Goal: Information Seeking & Learning: Learn about a topic

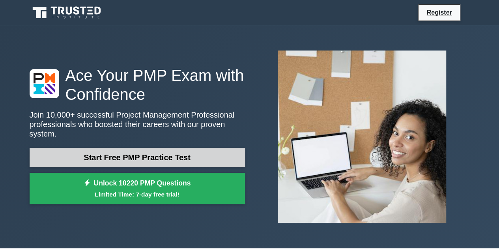
click at [151, 153] on link "Start Free PMP Practice Test" at bounding box center [138, 157] width 216 height 19
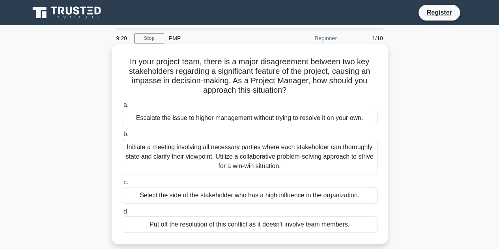
click at [259, 154] on div "Initiate a meeting involving all necessary parties where each stakeholder can t…" at bounding box center [250, 157] width 256 height 36
click at [122, 137] on input "b. Initiate a meeting involving all necessary parties where each stakeholder ca…" at bounding box center [122, 134] width 0 height 5
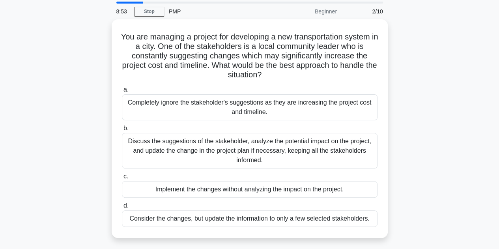
scroll to position [39, 0]
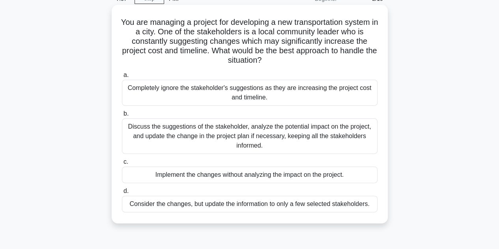
click at [265, 145] on div "Discuss the suggestions of the stakeholder, analyze the potential impact on the…" at bounding box center [250, 136] width 256 height 36
click at [122, 116] on input "b. Discuss the suggestions of the stakeholder, analyze the potential impact on …" at bounding box center [122, 113] width 0 height 5
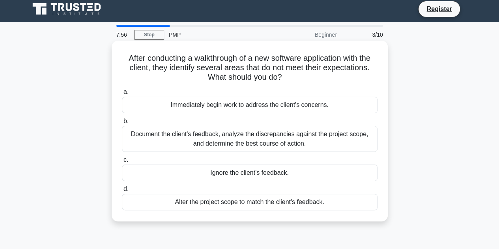
scroll to position [0, 0]
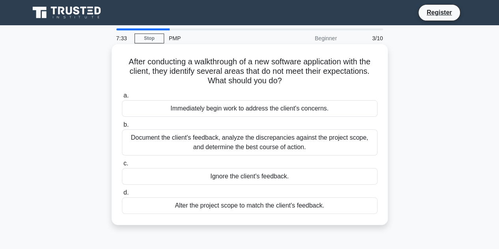
click at [203, 146] on div "Document the client's feedback, analyze the discrepancies against the project s…" at bounding box center [250, 143] width 256 height 26
click at [122, 128] on input "b. Document the client's feedback, analyze the discrepancies against the projec…" at bounding box center [122, 124] width 0 height 5
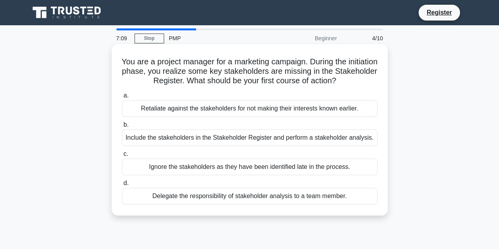
click at [171, 142] on div "Include the stakeholders in the Stakeholder Register and perform a stakeholder …" at bounding box center [250, 138] width 256 height 17
click at [122, 128] on input "b. Include the stakeholders in the Stakeholder Register and perform a stakehold…" at bounding box center [122, 124] width 0 height 5
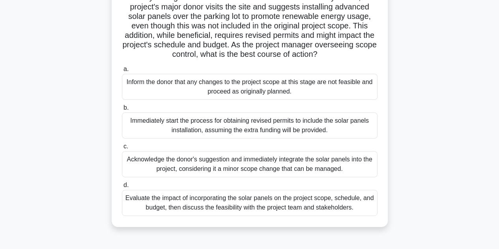
scroll to position [79, 0]
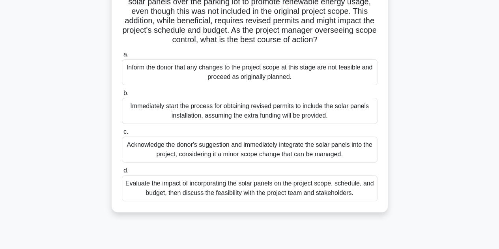
click at [226, 201] on div "Evaluate the impact of incorporating the solar panels on the project scope, sch…" at bounding box center [250, 188] width 256 height 26
click at [122, 173] on input "d. Evaluate the impact of incorporating the solar panels on the project scope, …" at bounding box center [122, 170] width 0 height 5
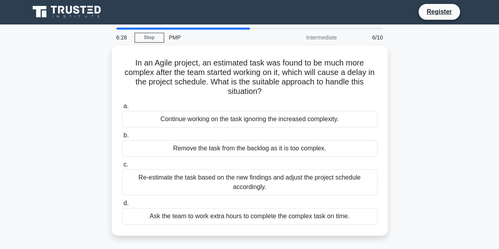
scroll to position [0, 0]
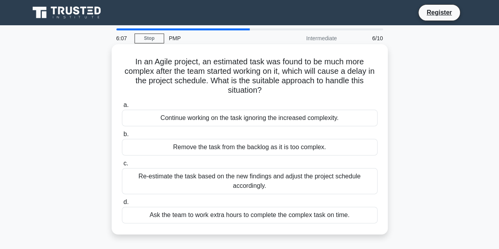
click at [241, 180] on div "Re-estimate the task based on the new findings and adjust the project schedule …" at bounding box center [250, 181] width 256 height 26
click at [122, 166] on input "c. Re-estimate the task based on the new findings and adjust the project schedu…" at bounding box center [122, 163] width 0 height 5
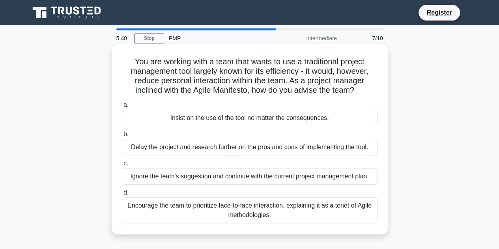
click at [195, 214] on div "Encourage the team to prioritize face-to-face interaction, explaining it as a t…" at bounding box center [250, 210] width 256 height 26
click at [122, 195] on input "d. Encourage the team to prioritize face-to-face interaction, explaining it as …" at bounding box center [122, 192] width 0 height 5
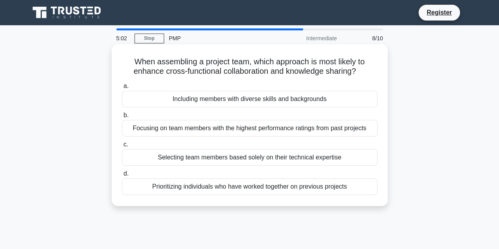
click at [323, 100] on div "Including members with diverse skills and backgrounds" at bounding box center [250, 99] width 256 height 17
click at [122, 89] on input "a. Including members with diverse skills and backgrounds" at bounding box center [122, 86] width 0 height 5
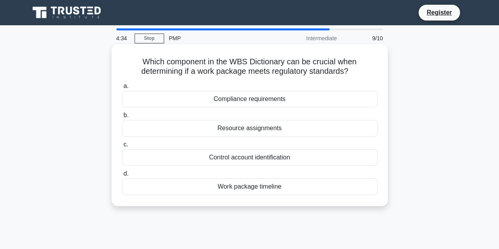
click at [241, 102] on div "Compliance requirements" at bounding box center [250, 99] width 256 height 17
click at [122, 89] on input "a. Compliance requirements" at bounding box center [122, 86] width 0 height 5
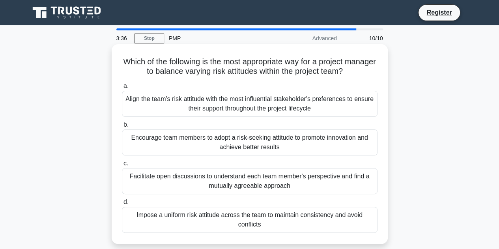
click at [270, 178] on div "Facilitate open discussions to understand each team member's perspective and fi…" at bounding box center [250, 181] width 256 height 26
click at [122, 166] on input "c. Facilitate open discussions to understand each team member's perspective and…" at bounding box center [122, 163] width 0 height 5
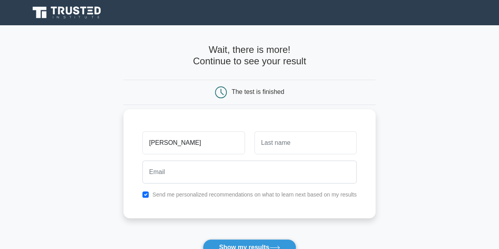
type input "chloe"
type input "simonet"
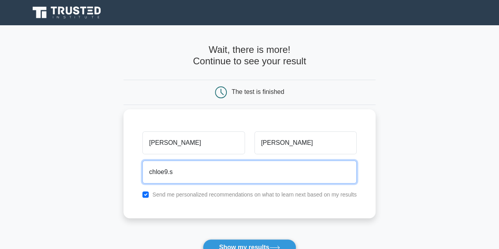
type input "chloe9.simonet@free.fr"
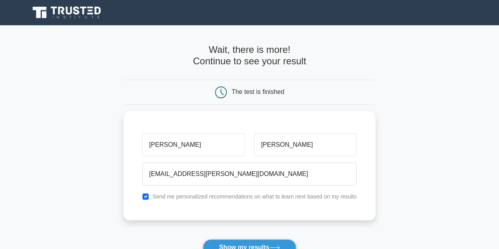
click at [88, 180] on main "Wait, there is more! Continue to see your result The test is finished chloe sim…" at bounding box center [249, 167] width 499 height 284
click at [232, 243] on button "Show my results" at bounding box center [249, 247] width 93 height 17
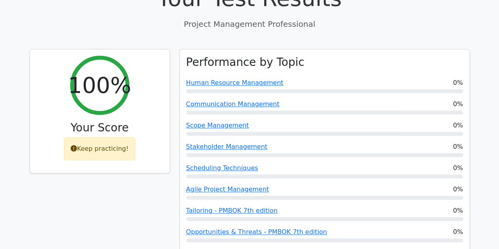
scroll to position [237, 0]
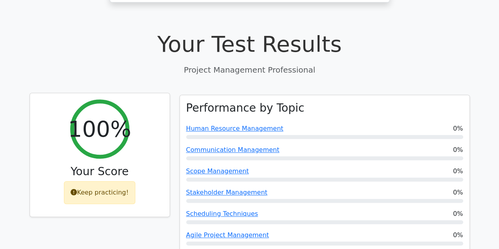
click at [100, 181] on div "Keep practicing!" at bounding box center [99, 192] width 71 height 23
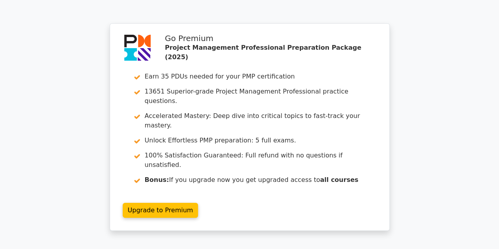
scroll to position [1412, 0]
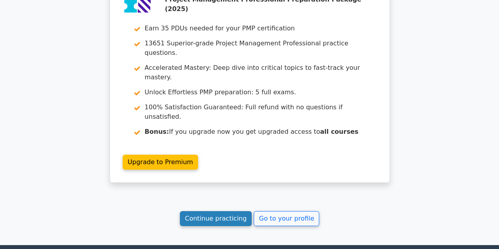
click at [228, 211] on link "Continue practicing" at bounding box center [216, 218] width 72 height 15
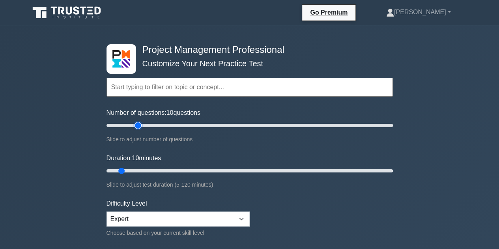
type input "25"
click at [138, 124] on input "Number of questions: 10 questions" at bounding box center [250, 125] width 287 height 9
click at [138, 171] on input "Duration: 10 minutes" at bounding box center [250, 170] width 287 height 9
type input "20"
click at [143, 170] on input "Duration: 20 minutes" at bounding box center [250, 170] width 287 height 9
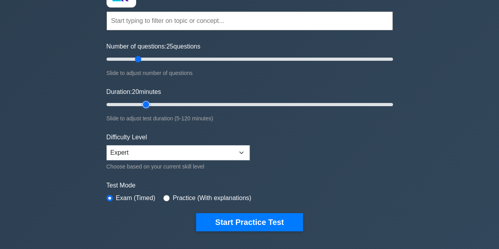
scroll to position [79, 0]
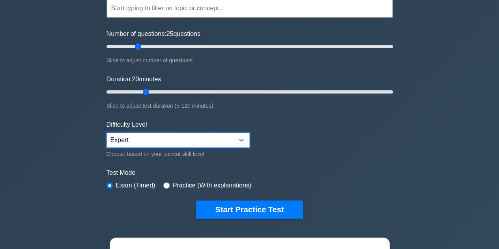
click at [132, 139] on select "Beginner Intermediate Expert" at bounding box center [178, 140] width 143 height 15
click at [99, 143] on div "Project Management Professional Customize Your Next Practice Test Topics Scope …" at bounding box center [249, 187] width 499 height 482
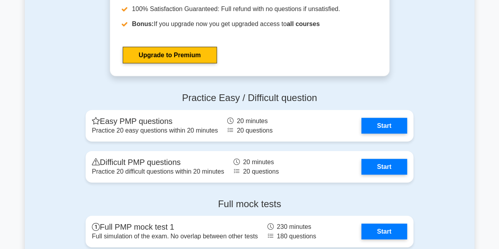
scroll to position [2330, 0]
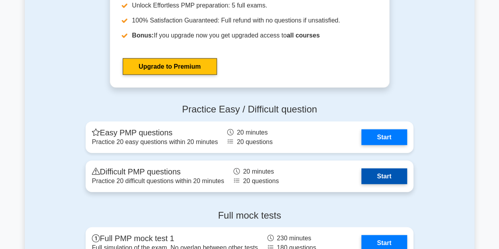
click at [392, 177] on link "Start" at bounding box center [385, 177] width 46 height 16
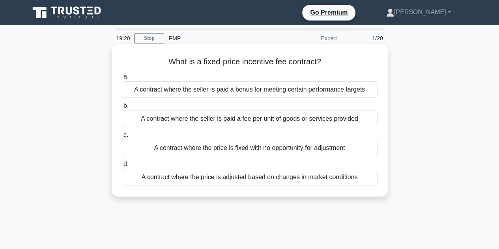
click at [187, 88] on div "A contract where the seller is paid a bonus for meeting certain performance tar…" at bounding box center [250, 89] width 256 height 17
click at [122, 79] on input "a. A contract where the seller is paid a bonus for meeting certain performance …" at bounding box center [122, 76] width 0 height 5
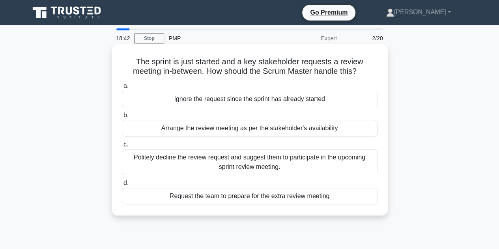
click at [238, 165] on div "Politely decline the review request and suggest them to participate in the upco…" at bounding box center [250, 162] width 256 height 26
click at [122, 147] on input "c. Politely decline the review request and suggest them to participate in the u…" at bounding box center [122, 144] width 0 height 5
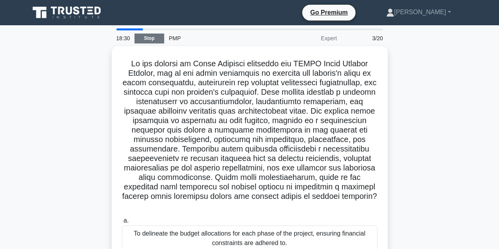
click at [152, 41] on link "Stop" at bounding box center [150, 39] width 30 height 10
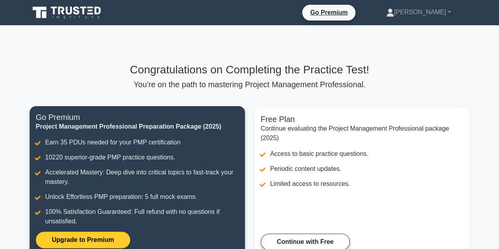
scroll to position [39, 0]
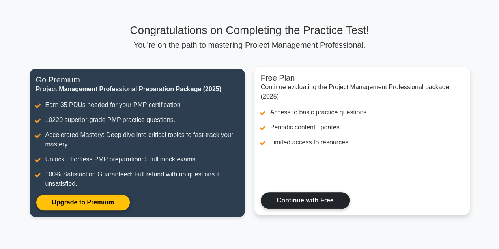
click at [304, 206] on link "Continue with Free" at bounding box center [305, 200] width 89 height 17
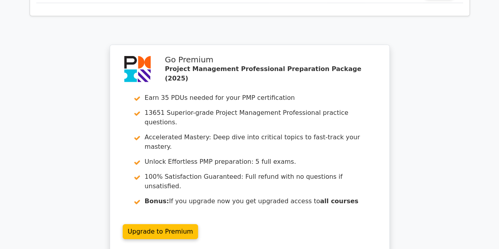
scroll to position [1412, 0]
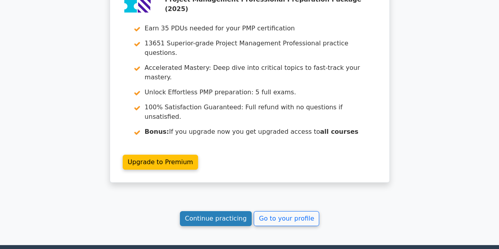
click at [234, 211] on link "Continue practicing" at bounding box center [216, 218] width 72 height 15
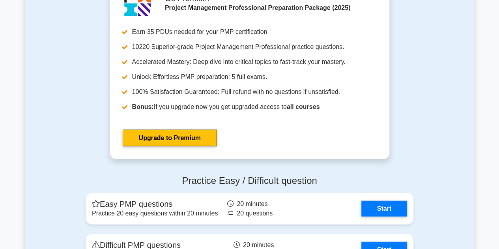
scroll to position [2330, 0]
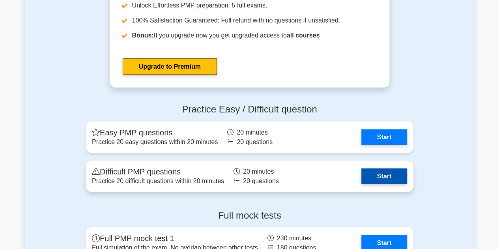
click at [393, 177] on link "Start" at bounding box center [385, 177] width 46 height 16
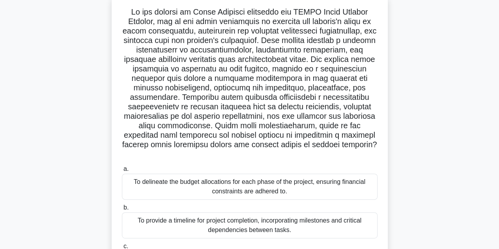
scroll to position [39, 0]
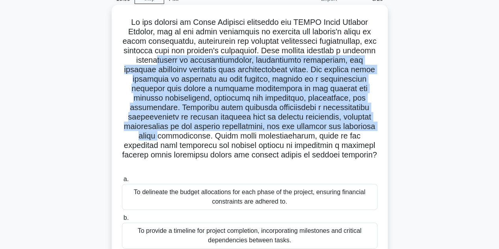
drag, startPoint x: 148, startPoint y: 62, endPoint x: 333, endPoint y: 125, distance: 195.4
click at [333, 125] on h5 ".spinner_0XTQ{transform-origin:center;animation:spinner_y6GP .75s linear infini…" at bounding box center [249, 93] width 257 height 152
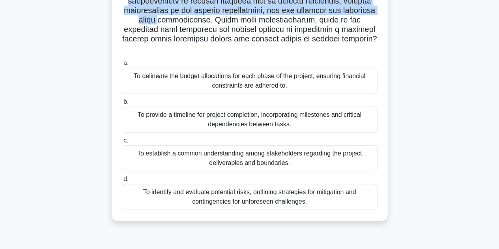
scroll to position [158, 0]
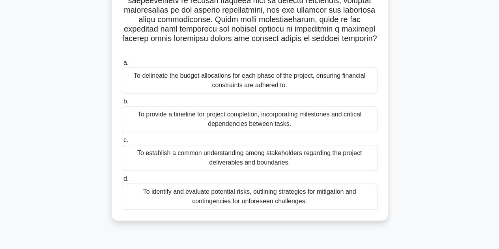
click at [78, 122] on div ".spinner_0XTQ{transform-origin:center;animation:spinner_y6GP .75s linear infini…" at bounding box center [250, 59] width 450 height 342
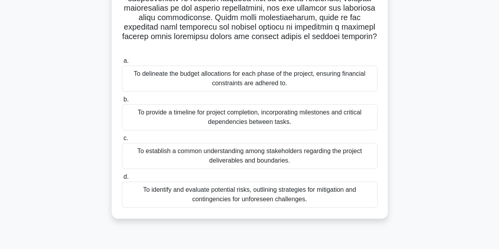
click at [155, 182] on div "To identify and evaluate potential risks, outlining strategies for mitigation a…" at bounding box center [250, 195] width 256 height 26
click at [122, 180] on input "d. To identify and evaluate potential risks, outlining strategies for mitigatio…" at bounding box center [122, 177] width 0 height 5
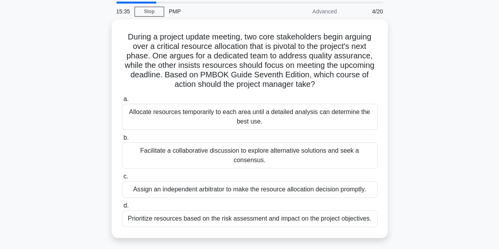
scroll to position [39, 0]
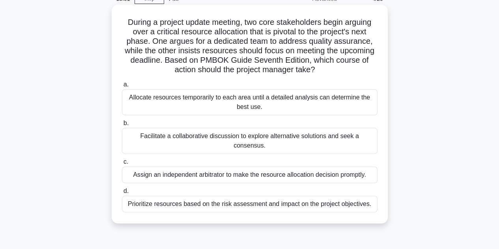
click at [289, 137] on div "Facilitate a collaborative discussion to explore alternative solutions and seek…" at bounding box center [250, 141] width 256 height 26
click at [122, 126] on input "b. Facilitate a collaborative discussion to explore alternative solutions and s…" at bounding box center [122, 123] width 0 height 5
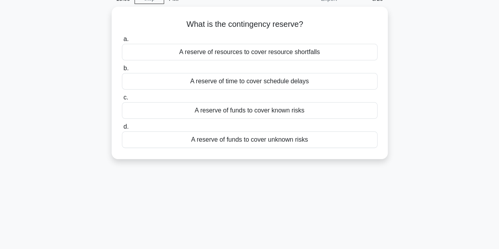
scroll to position [0, 0]
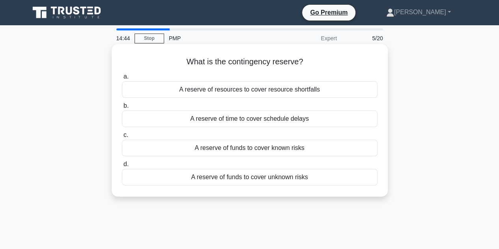
click at [226, 178] on div "A reserve of funds to cover unknown risks" at bounding box center [250, 177] width 256 height 17
click at [122, 167] on input "d. A reserve of funds to cover unknown risks" at bounding box center [122, 164] width 0 height 5
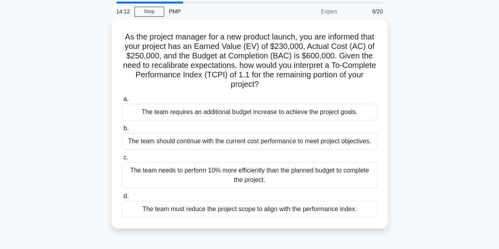
scroll to position [39, 0]
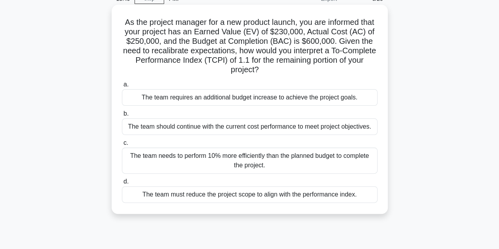
click at [311, 127] on div "The team should continue with the current cost performance to meet project obje…" at bounding box center [250, 126] width 256 height 17
click at [122, 116] on input "b. The team should continue with the current cost performance to meet project o…" at bounding box center [122, 113] width 0 height 5
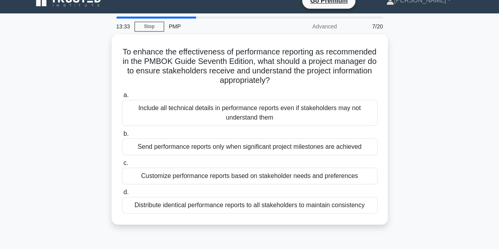
scroll to position [0, 0]
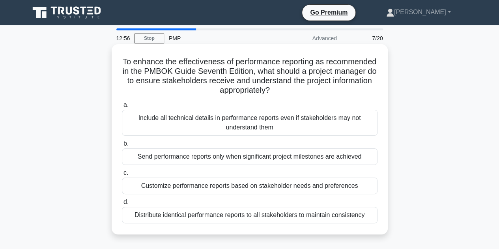
click at [327, 188] on div "Customize performance reports based on stakeholder needs and preferences" at bounding box center [250, 186] width 256 height 17
click at [122, 176] on input "c. Customize performance reports based on stakeholder needs and preferences" at bounding box center [122, 173] width 0 height 5
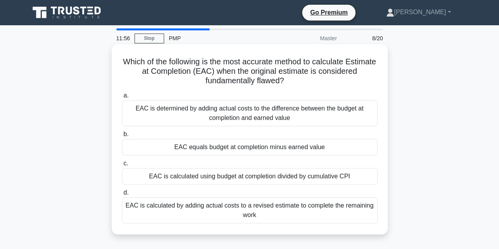
click at [259, 207] on div "EAC is calculated by adding actual costs to a revised estimate to complete the …" at bounding box center [250, 210] width 256 height 26
click at [122, 195] on input "d. EAC is calculated by adding actual costs to a revised estimate to complete t…" at bounding box center [122, 192] width 0 height 5
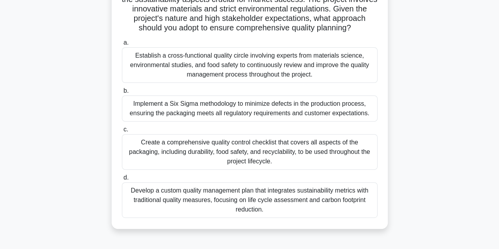
scroll to position [79, 0]
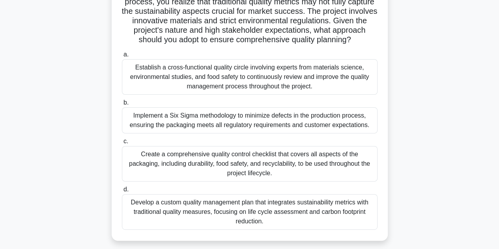
click at [275, 91] on div "Establish a cross-functional quality circle involving experts from materials sc…" at bounding box center [250, 77] width 256 height 36
click at [122, 57] on input "a. Establish a cross-functional quality circle involving experts from materials…" at bounding box center [122, 54] width 0 height 5
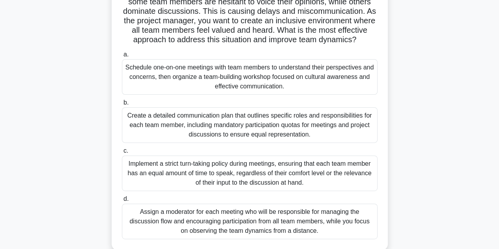
click at [245, 124] on div "Create a detailed communication plan that outlines specific roles and responsib…" at bounding box center [250, 125] width 256 height 36
click at [122, 105] on input "b. Create a detailed communication plan that outlines specific roles and respon…" at bounding box center [122, 102] width 0 height 5
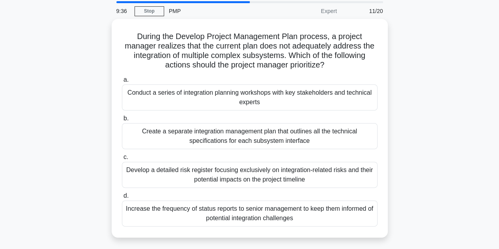
scroll to position [39, 0]
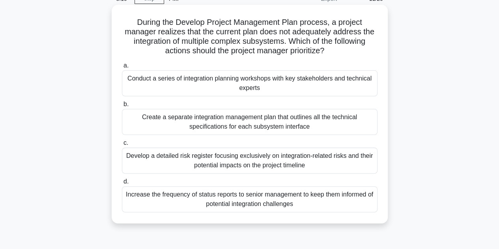
click at [277, 161] on div "Develop a detailed risk register focusing exclusively on integration-related ri…" at bounding box center [250, 161] width 256 height 26
click at [122, 146] on input "c. Develop a detailed risk register focusing exclusively on integration-related…" at bounding box center [122, 143] width 0 height 5
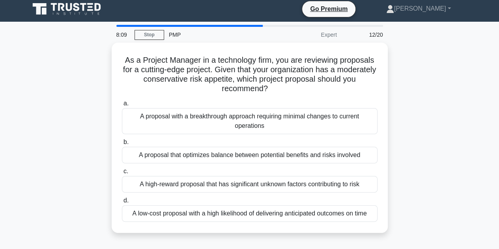
scroll to position [0, 0]
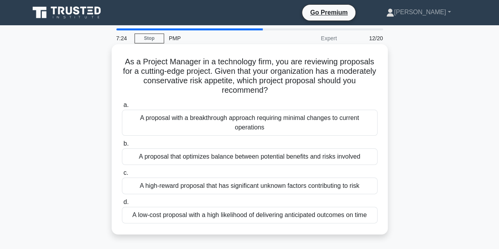
click at [327, 156] on div "A proposal that optimizes balance between potential benefits and risks involved" at bounding box center [250, 156] width 256 height 17
click at [122, 146] on input "b. A proposal that optimizes balance between potential benefits and risks invol…" at bounding box center [122, 143] width 0 height 5
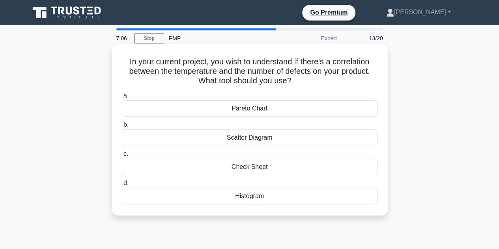
click at [248, 110] on div "Pareto Chart" at bounding box center [250, 108] width 256 height 17
click at [122, 98] on input "a. Pareto Chart" at bounding box center [122, 95] width 0 height 5
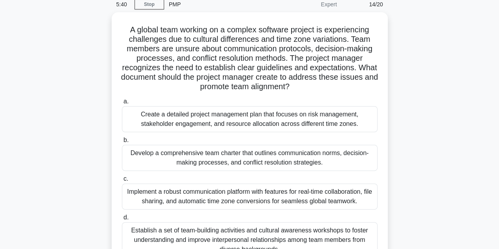
scroll to position [73, 0]
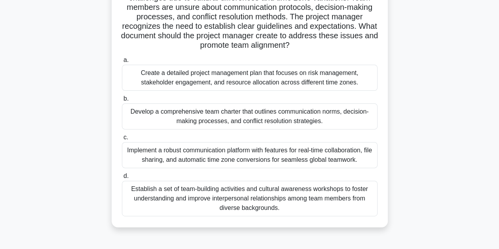
click at [307, 121] on div "Develop a comprehensive team charter that outlines communication norms, decisio…" at bounding box center [250, 116] width 256 height 26
click at [122, 101] on input "b. Develop a comprehensive team charter that outlines communication norms, deci…" at bounding box center [122, 98] width 0 height 5
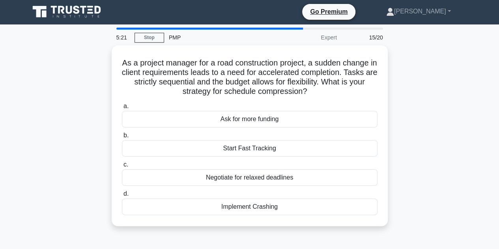
scroll to position [0, 0]
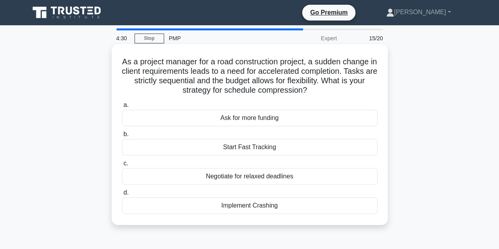
click at [264, 204] on div "Implement Crashing" at bounding box center [250, 205] width 256 height 17
click at [122, 195] on input "d. Implement Crashing" at bounding box center [122, 192] width 0 height 5
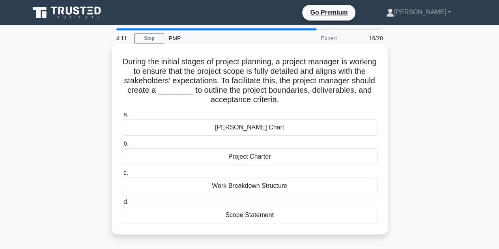
click at [284, 156] on div "Project Charter" at bounding box center [250, 156] width 256 height 17
click at [122, 146] on input "b. Project Charter" at bounding box center [122, 143] width 0 height 5
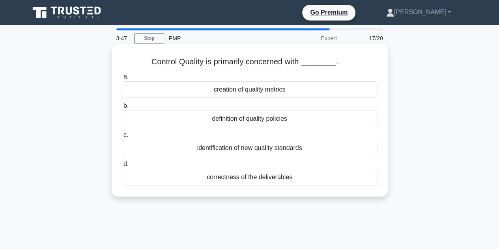
click at [249, 122] on div "definition of quality policies" at bounding box center [250, 119] width 256 height 17
click at [122, 109] on input "b. definition of quality policies" at bounding box center [122, 105] width 0 height 5
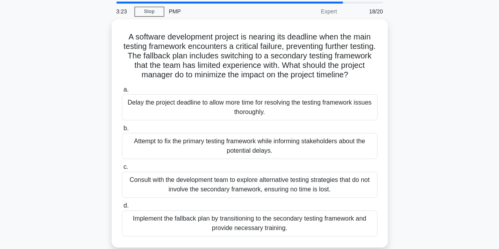
scroll to position [39, 0]
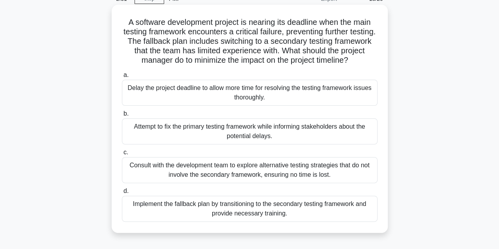
click at [306, 205] on div "Implement the fallback plan by transitioning to the secondary testing framework…" at bounding box center [250, 209] width 256 height 26
click at [122, 194] on input "d. Implement the fallback plan by transitioning to the secondary testing framew…" at bounding box center [122, 191] width 0 height 5
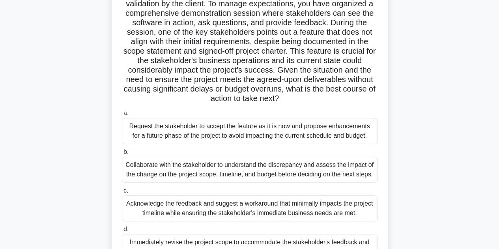
scroll to position [118, 0]
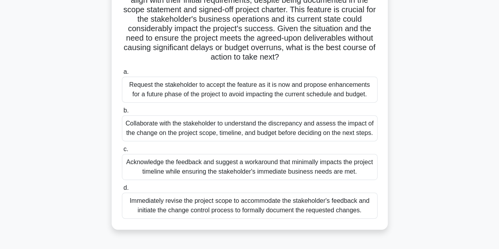
click at [357, 134] on div "Collaborate with the stakeholder to understand the discrepancy and assess the i…" at bounding box center [250, 128] width 256 height 26
click at [122, 113] on input "b. Collaborate with the stakeholder to understand the discrepancy and assess th…" at bounding box center [122, 110] width 0 height 5
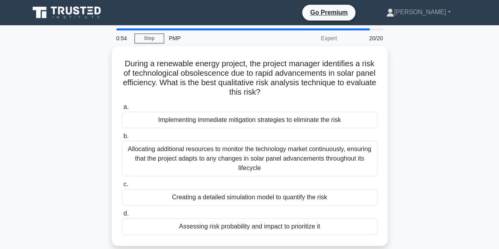
scroll to position [39, 0]
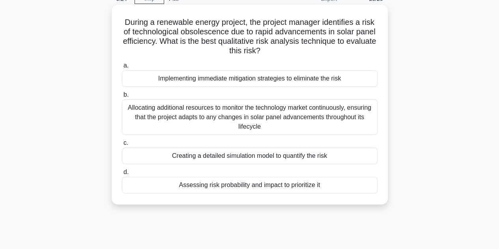
click at [271, 184] on div "Assessing risk probability and impact to prioritize it" at bounding box center [250, 185] width 256 height 17
click at [122, 175] on input "d. Assessing risk probability and impact to prioritize it" at bounding box center [122, 172] width 0 height 5
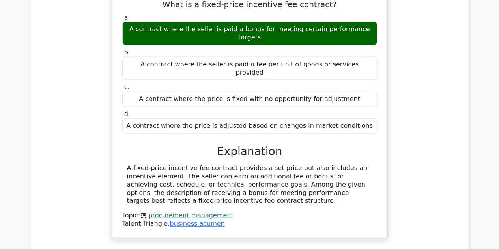
scroll to position [908, 0]
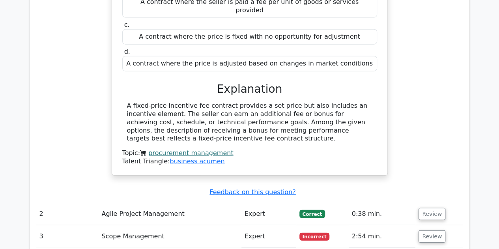
click at [205, 203] on td "Agile Project Management" at bounding box center [170, 214] width 143 height 23
click at [156, 203] on td "Agile Project Management" at bounding box center [170, 214] width 143 height 23
click at [436, 208] on button "Review" at bounding box center [432, 214] width 27 height 12
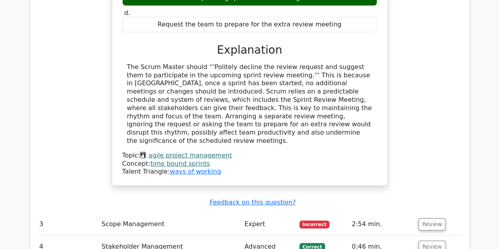
scroll to position [1263, 0]
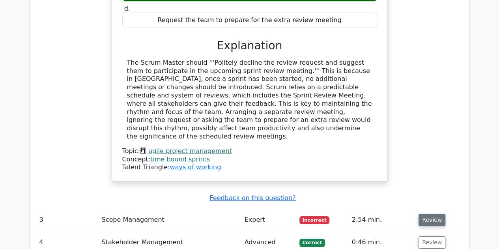
click at [433, 214] on button "Review" at bounding box center [432, 220] width 27 height 12
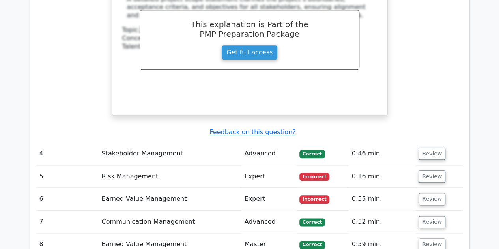
scroll to position [1856, 0]
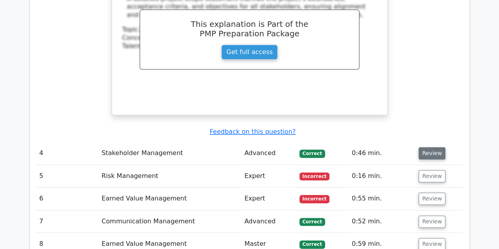
click at [426, 147] on button "Review" at bounding box center [432, 153] width 27 height 12
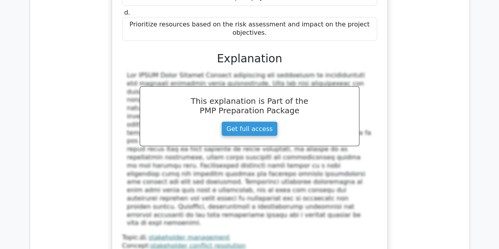
scroll to position [2251, 0]
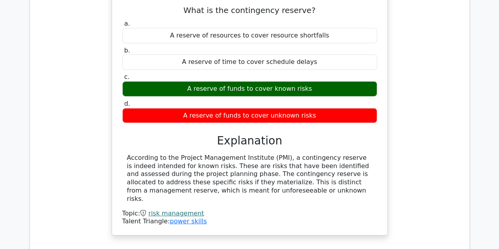
scroll to position [2527, 0]
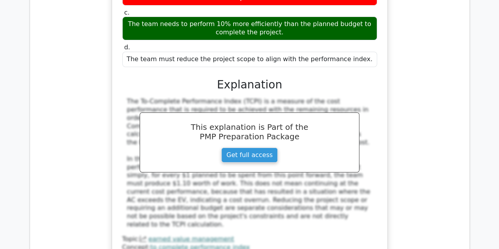
scroll to position [2961, 0]
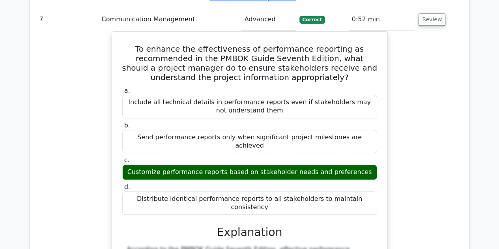
scroll to position [3356, 0]
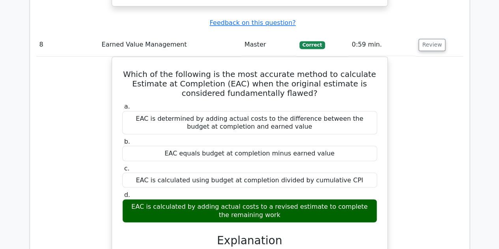
scroll to position [3672, 0]
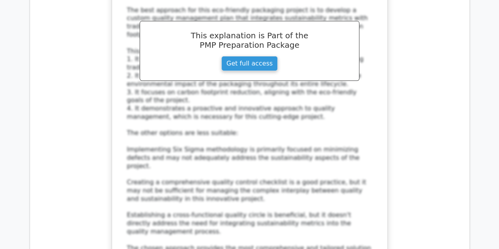
scroll to position [4343, 0]
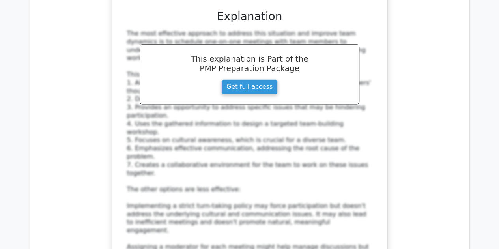
scroll to position [5014, 0]
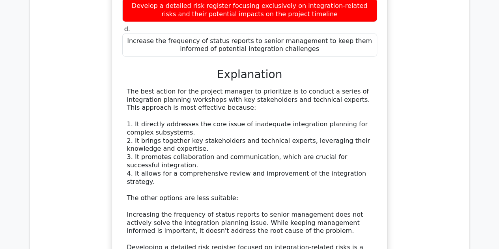
scroll to position [5528, 0]
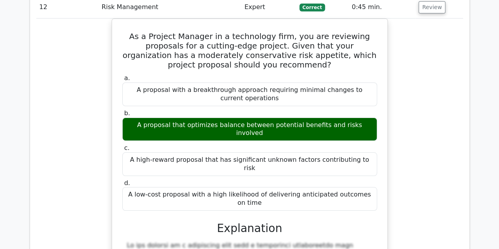
scroll to position [5923, 0]
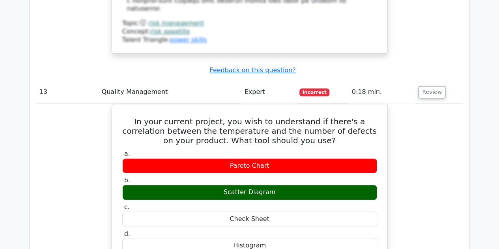
scroll to position [6317, 0]
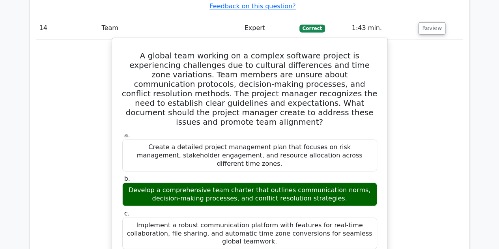
scroll to position [6831, 0]
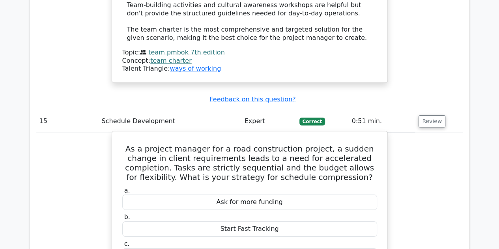
scroll to position [7226, 0]
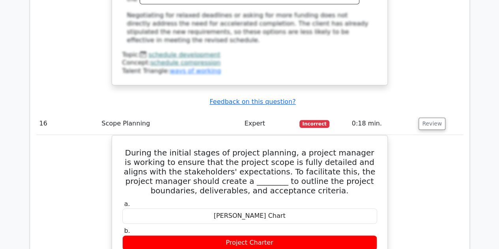
scroll to position [7620, 0]
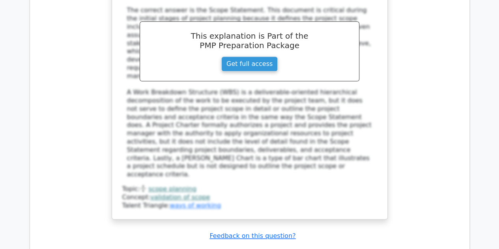
scroll to position [8015, 0]
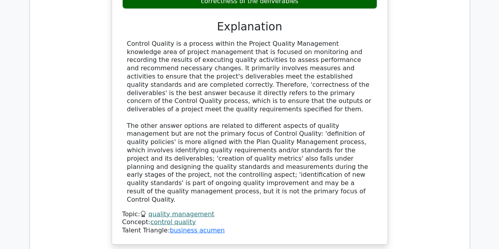
scroll to position [8450, 0]
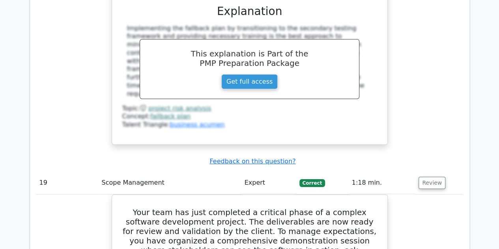
scroll to position [8923, 0]
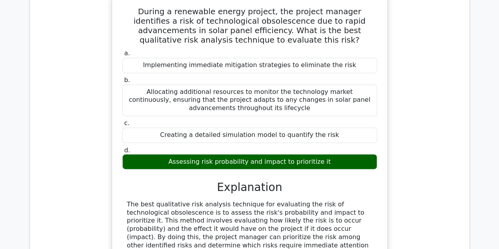
scroll to position [9599, 0]
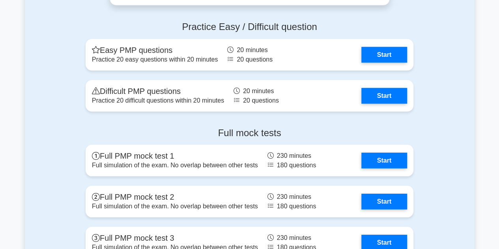
scroll to position [2529, 0]
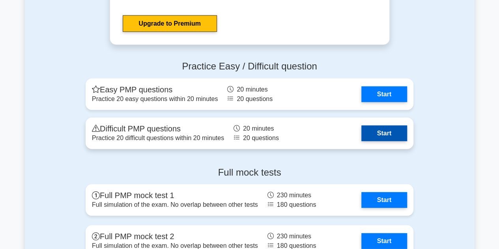
drag, startPoint x: 377, startPoint y: 128, endPoint x: 372, endPoint y: 128, distance: 5.5
click at [377, 128] on link "Start" at bounding box center [385, 134] width 46 height 16
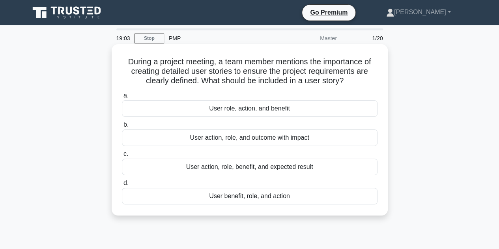
click at [244, 199] on div "User benefit, role, and action" at bounding box center [250, 196] width 256 height 17
click at [122, 186] on input "d. User benefit, role, and action" at bounding box center [122, 183] width 0 height 5
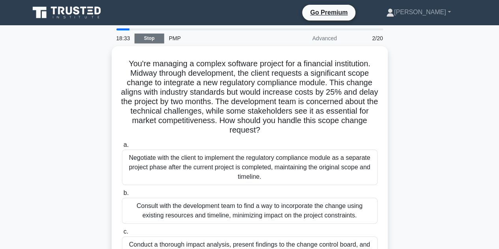
click at [149, 39] on link "Stop" at bounding box center [150, 39] width 30 height 10
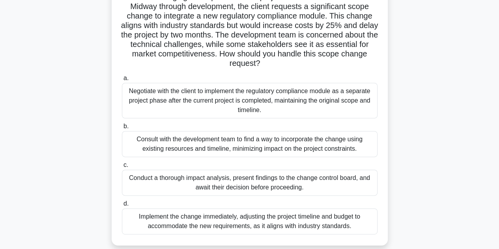
scroll to position [79, 0]
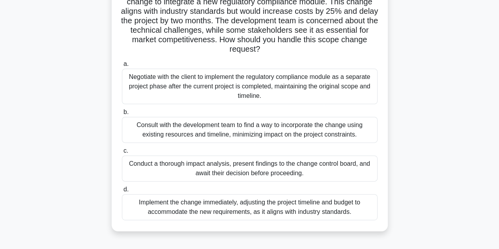
click at [264, 167] on div "Conduct a thorough impact analysis, present findings to the change control boar…" at bounding box center [250, 169] width 256 height 26
click at [122, 154] on input "c. Conduct a thorough impact analysis, present findings to the change control b…" at bounding box center [122, 150] width 0 height 5
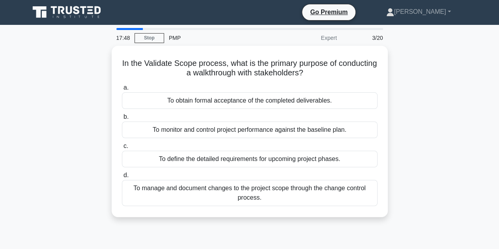
scroll to position [0, 0]
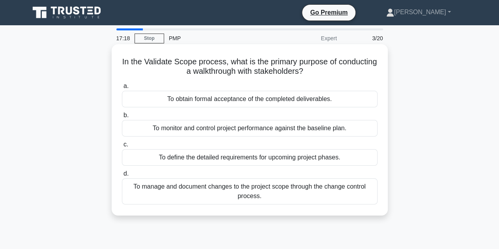
click at [223, 102] on div "To obtain formal acceptance of the completed deliverables." at bounding box center [250, 99] width 256 height 17
click at [122, 89] on input "a. To obtain formal acceptance of the completed deliverables." at bounding box center [122, 86] width 0 height 5
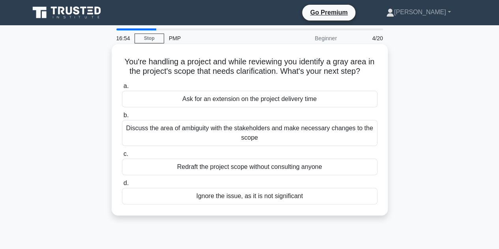
click at [253, 132] on div "Discuss the area of ambiguity with the stakeholders and make necessary changes …" at bounding box center [250, 133] width 256 height 26
click at [122, 118] on input "b. Discuss the area of ambiguity with the stakeholders and make necessary chang…" at bounding box center [122, 115] width 0 height 5
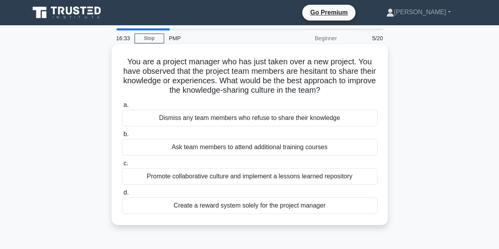
click at [277, 177] on div "Promote collaborative culture and implement a lessons learned repository" at bounding box center [250, 176] width 256 height 17
click at [122, 166] on input "c. Promote collaborative culture and implement a lessons learned repository" at bounding box center [122, 163] width 0 height 5
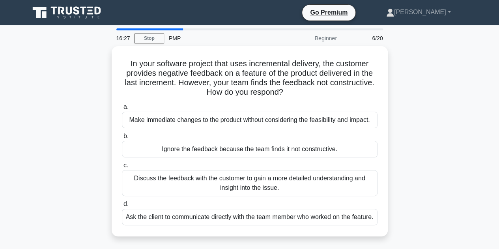
click at [87, 126] on div "In your software project that uses incremental delivery, the customer provides …" at bounding box center [250, 146] width 450 height 200
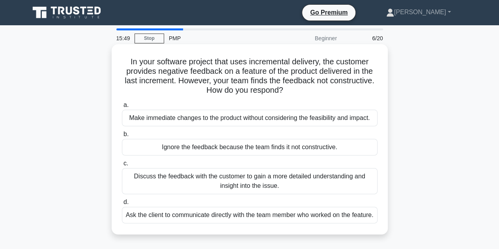
click at [254, 182] on div "Discuss the feedback with the customer to gain a more detailed understanding an…" at bounding box center [250, 181] width 256 height 26
click at [122, 166] on input "c. Discuss the feedback with the customer to gain a more detailed understanding…" at bounding box center [122, 163] width 0 height 5
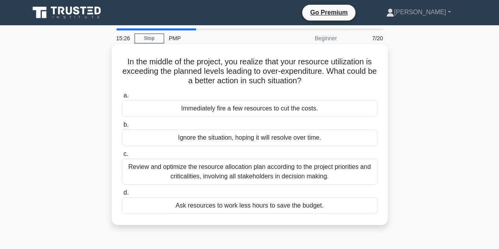
click at [231, 175] on div "Review and optimize the resource allocation plan according to the project prior…" at bounding box center [250, 172] width 256 height 26
click at [122, 157] on input "c. Review and optimize the resource allocation plan according to the project pr…" at bounding box center [122, 154] width 0 height 5
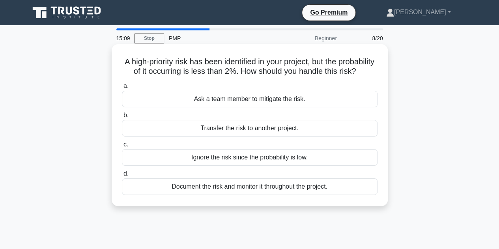
click at [230, 195] on div "Document the risk and monitor it throughout the project." at bounding box center [250, 186] width 256 height 17
click at [122, 176] on input "d. Document the risk and monitor it throughout the project." at bounding box center [122, 173] width 0 height 5
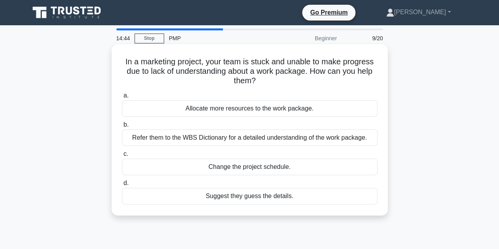
click at [143, 141] on div "Refer them to the WBS Dictionary for a detailed understanding of the work packa…" at bounding box center [250, 138] width 256 height 17
click at [122, 128] on input "b. Refer them to the WBS Dictionary for a detailed understanding of the work pa…" at bounding box center [122, 124] width 0 height 5
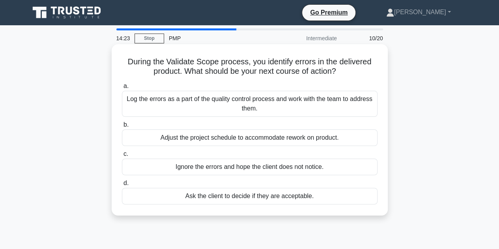
click at [278, 111] on div "Log the errors as a part of the quality control process and work with the team …" at bounding box center [250, 104] width 256 height 26
click at [122, 89] on input "a. Log the errors as a part of the quality control process and work with the te…" at bounding box center [122, 86] width 0 height 5
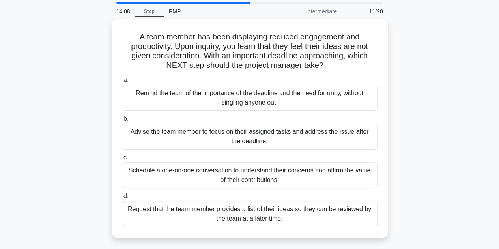
scroll to position [39, 0]
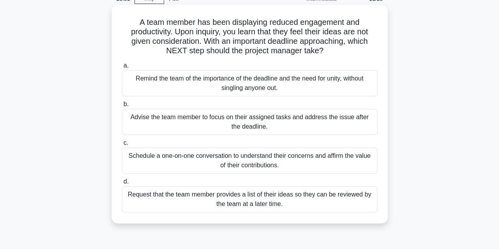
click at [227, 156] on div "Schedule a one-on-one conversation to understand their concerns and affirm the …" at bounding box center [250, 161] width 256 height 26
click at [122, 146] on input "c. Schedule a one-on-one conversation to understand their concerns and affirm t…" at bounding box center [122, 143] width 0 height 5
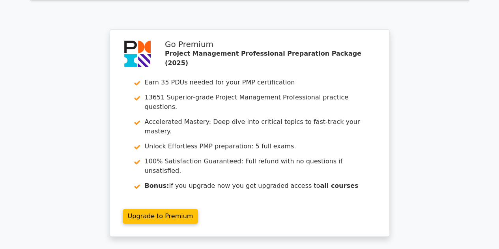
scroll to position [1593, 0]
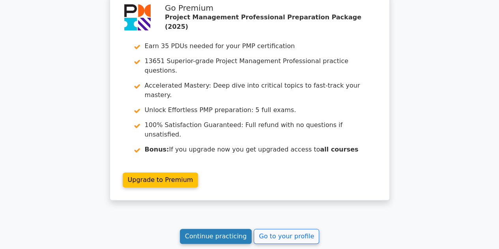
click at [217, 229] on link "Continue practicing" at bounding box center [216, 236] width 72 height 15
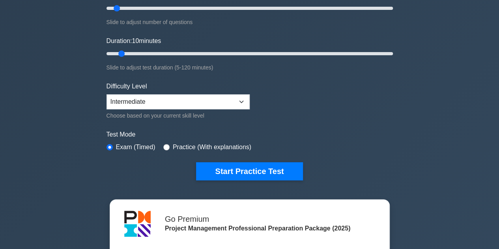
scroll to position [118, 0]
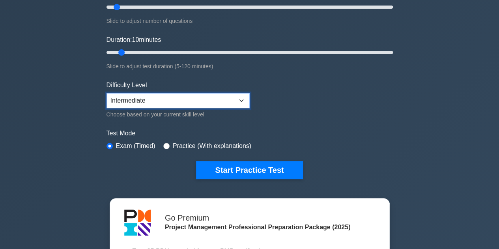
click at [141, 97] on select "Beginner Intermediate Expert" at bounding box center [178, 100] width 143 height 15
click at [92, 105] on div "Project Management Professional Customize Your Next Practice Test Topics Scope …" at bounding box center [249, 148] width 499 height 482
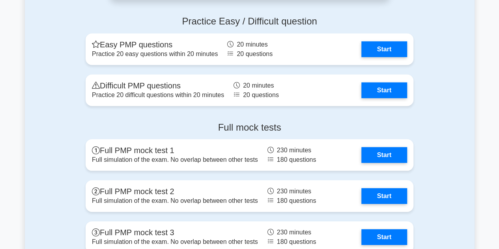
scroll to position [2566, 0]
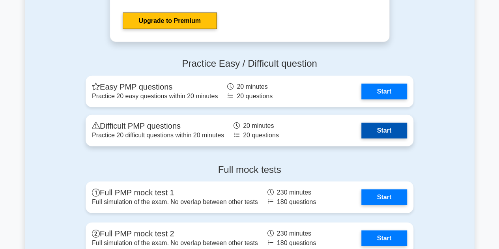
click at [373, 129] on link "Start" at bounding box center [385, 131] width 46 height 16
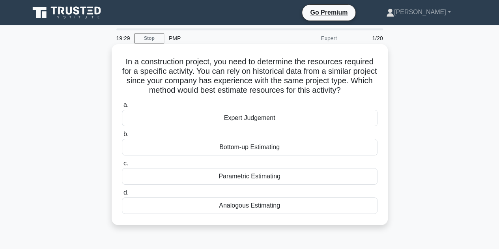
click at [261, 178] on div "Parametric Estimating" at bounding box center [250, 176] width 256 height 17
click at [122, 166] on input "c. Parametric Estimating" at bounding box center [122, 163] width 0 height 5
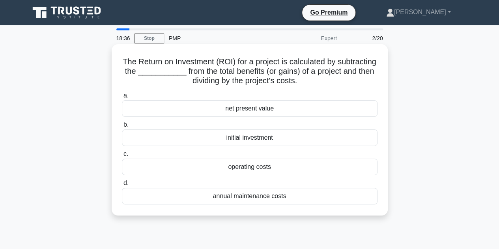
click at [229, 140] on div "initial investment" at bounding box center [250, 138] width 256 height 17
click at [122, 128] on input "b. initial investment" at bounding box center [122, 124] width 0 height 5
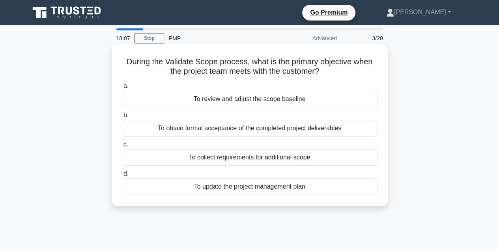
click at [252, 132] on div "To obtain formal acceptance of the completed project deliverables" at bounding box center [250, 128] width 256 height 17
click at [122, 118] on input "b. To obtain formal acceptance of the completed project deliverables" at bounding box center [122, 115] width 0 height 5
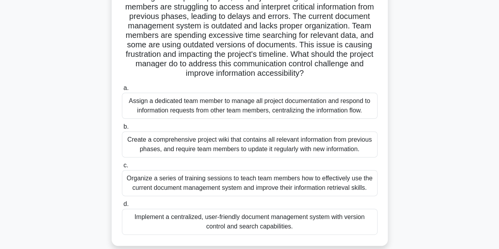
scroll to position [79, 0]
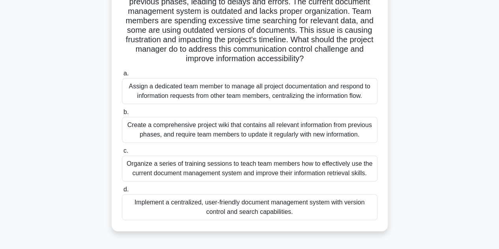
click at [256, 212] on div "Implement a centralized, user-friendly document management system with version …" at bounding box center [250, 207] width 256 height 26
click at [122, 192] on input "d. Implement a centralized, user-friendly document management system with versi…" at bounding box center [122, 189] width 0 height 5
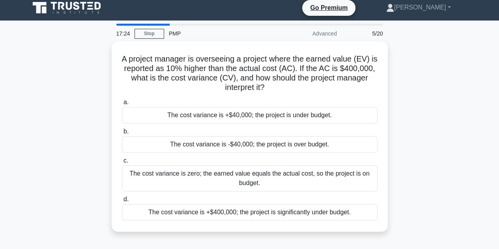
scroll to position [0, 0]
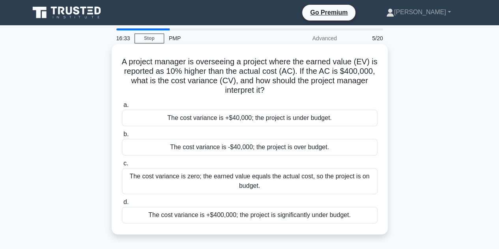
click at [267, 147] on div "The cost variance is -$40,000; the project is over budget." at bounding box center [250, 147] width 256 height 17
click at [122, 137] on input "b. The cost variance is -$40,000; the project is over budget." at bounding box center [122, 134] width 0 height 5
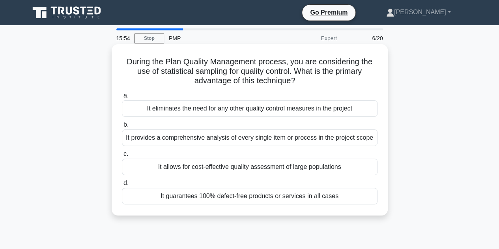
click at [287, 143] on div "It provides a comprehensive analysis of every single item or process in the pro…" at bounding box center [250, 138] width 256 height 17
click at [122, 128] on input "b. It provides a comprehensive analysis of every single item or process in the …" at bounding box center [122, 124] width 0 height 5
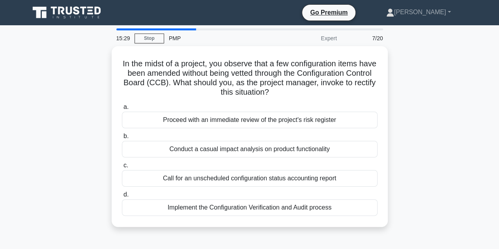
click at [35, 113] on div "In the midst of a project, you observe that a few configuration items have been…" at bounding box center [250, 141] width 450 height 190
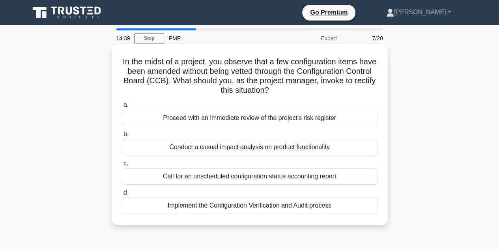
click at [152, 118] on div "Proceed with an immediate review of the project's risk register" at bounding box center [250, 118] width 256 height 17
click at [122, 108] on input "a. Proceed with an immediate review of the project's risk register" at bounding box center [122, 105] width 0 height 5
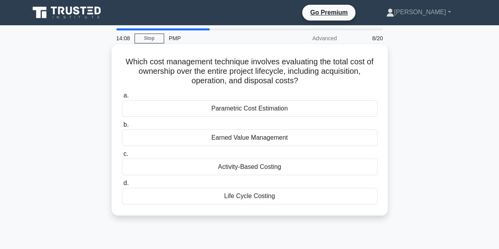
click at [249, 168] on div "Activity-Based Costing" at bounding box center [250, 167] width 256 height 17
click at [122, 157] on input "c. Activity-Based Costing" at bounding box center [122, 154] width 0 height 5
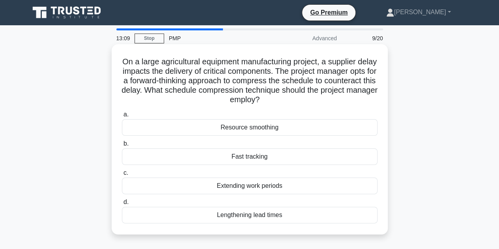
click at [212, 155] on div "Fast tracking" at bounding box center [250, 156] width 256 height 17
click at [122, 146] on input "b. Fast tracking" at bounding box center [122, 143] width 0 height 5
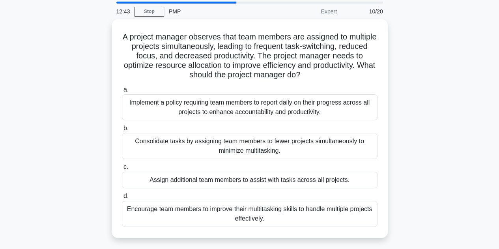
scroll to position [39, 0]
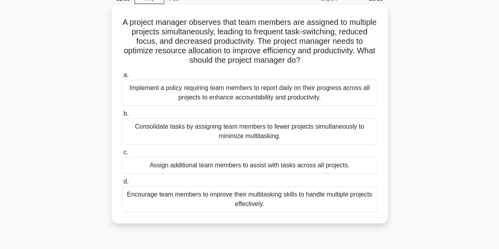
click at [199, 205] on div "Encourage team members to improve their multitasking skills to handle multiple …" at bounding box center [250, 199] width 256 height 26
click at [122, 184] on input "d. Encourage team members to improve their multitasking skills to handle multip…" at bounding box center [122, 181] width 0 height 5
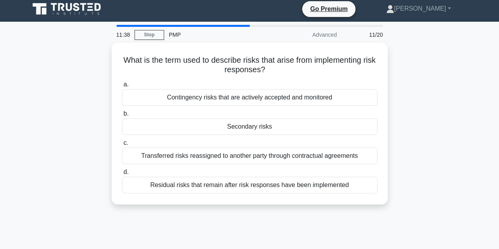
scroll to position [0, 0]
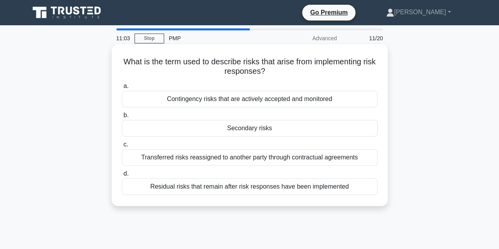
click at [191, 186] on div "Residual risks that remain after risk responses have been implemented" at bounding box center [250, 186] width 256 height 17
click at [122, 176] on input "d. Residual risks that remain after risk responses have been implemented" at bounding box center [122, 173] width 0 height 5
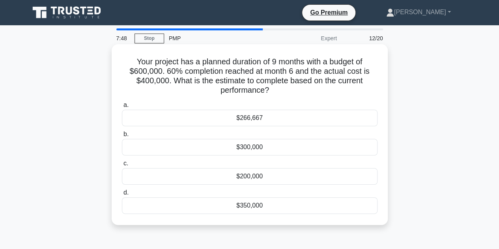
click at [284, 120] on div "$266,667" at bounding box center [250, 118] width 256 height 17
click at [122, 108] on input "a. $266,667" at bounding box center [122, 105] width 0 height 5
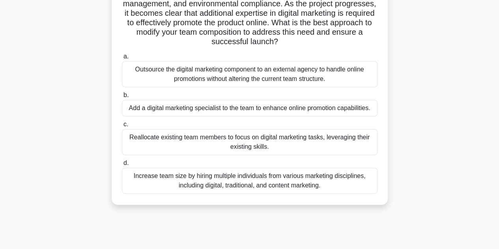
scroll to position [39, 0]
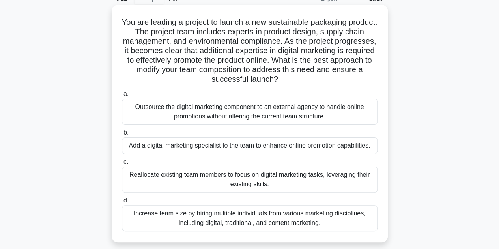
click at [282, 144] on div "Add a digital marketing specialist to the team to enhance online promotion capa…" at bounding box center [250, 145] width 256 height 17
click at [122, 135] on input "b. Add a digital marketing specialist to the team to enhance online promotion c…" at bounding box center [122, 132] width 0 height 5
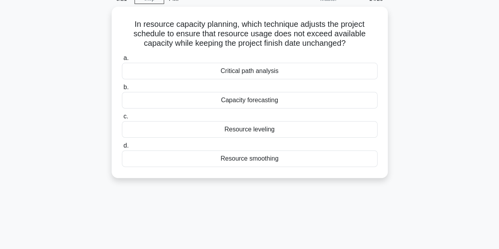
scroll to position [0, 0]
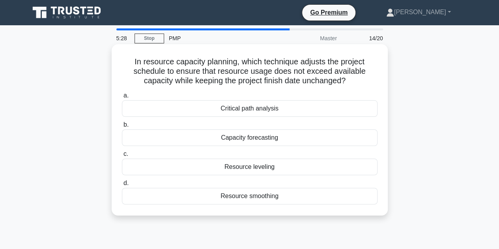
click at [265, 108] on div "Critical path analysis" at bounding box center [250, 108] width 256 height 17
click at [122, 98] on input "a. Critical path analysis" at bounding box center [122, 95] width 0 height 5
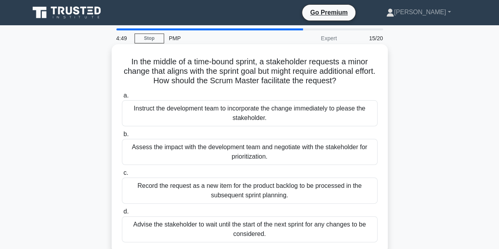
click at [324, 147] on div "Assess the impact with the development team and negotiate with the stakeholder …" at bounding box center [250, 152] width 256 height 26
click at [122, 137] on input "b. Assess the impact with the development team and negotiate with the stakehold…" at bounding box center [122, 134] width 0 height 5
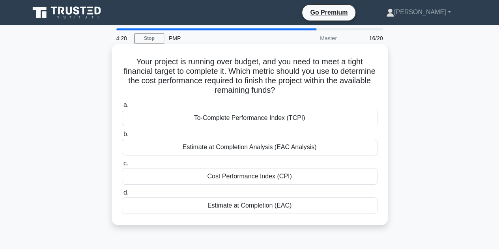
click at [261, 174] on div "Cost Performance Index (CPI)" at bounding box center [250, 176] width 256 height 17
click at [122, 166] on input "c. Cost Performance Index (CPI)" at bounding box center [122, 163] width 0 height 5
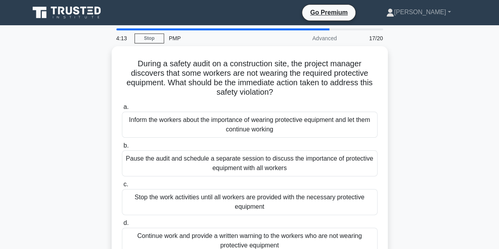
scroll to position [39, 0]
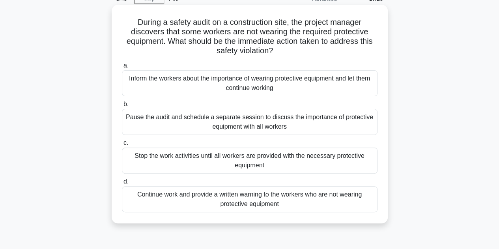
click at [291, 122] on div "Pause the audit and schedule a separate session to discuss the importance of pr…" at bounding box center [250, 122] width 256 height 26
click at [122, 107] on input "b. Pause the audit and schedule a separate session to discuss the importance of…" at bounding box center [122, 104] width 0 height 5
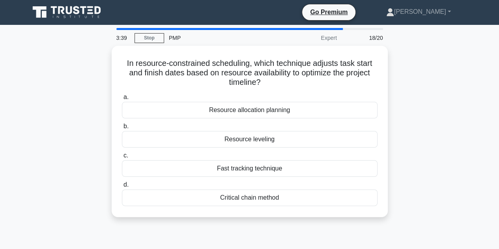
scroll to position [0, 0]
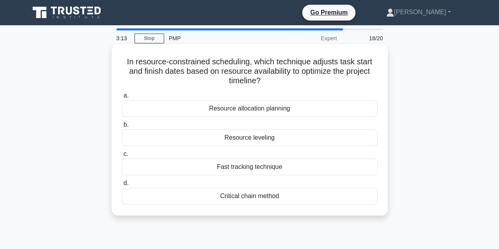
click at [244, 197] on div "Critical chain method" at bounding box center [250, 196] width 256 height 17
click at [122, 186] on input "d. Critical chain method" at bounding box center [122, 183] width 0 height 5
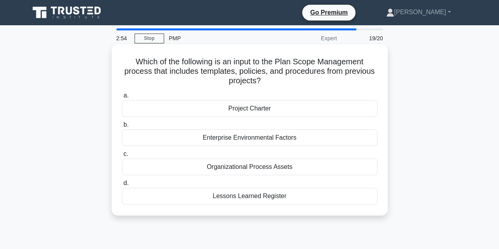
click at [295, 195] on div "Lessons Learned Register" at bounding box center [250, 196] width 256 height 17
click at [122, 186] on input "d. Lessons Learned Register" at bounding box center [122, 183] width 0 height 5
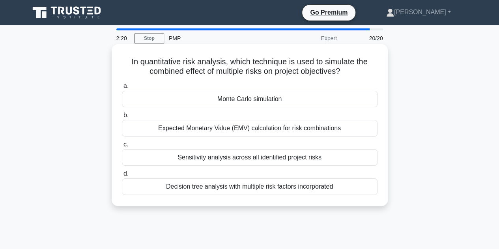
click at [273, 185] on div "Decision tree analysis with multiple risk factors incorporated" at bounding box center [250, 186] width 256 height 17
click at [122, 176] on input "d. Decision tree analysis with multiple risk factors incorporated" at bounding box center [122, 173] width 0 height 5
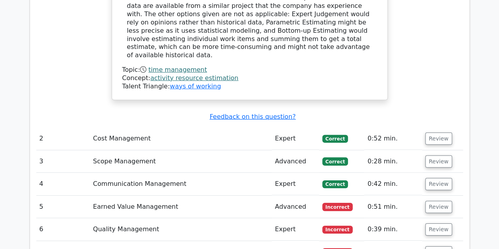
scroll to position [1145, 0]
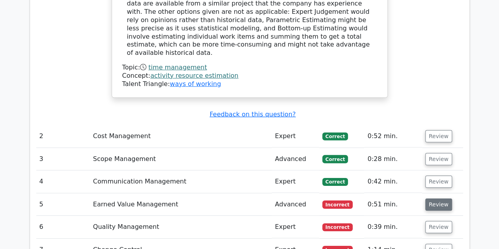
click at [438, 199] on button "Review" at bounding box center [439, 205] width 27 height 12
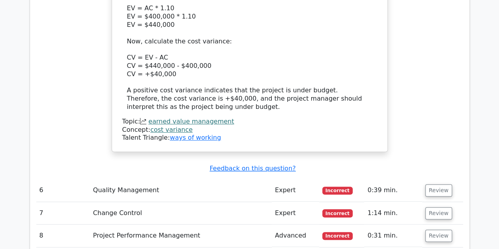
scroll to position [1658, 0]
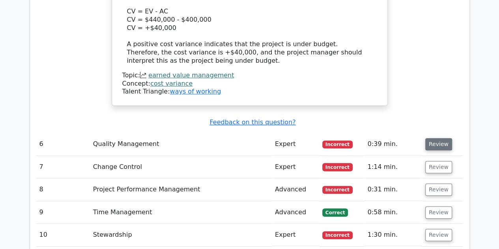
click at [439, 138] on button "Review" at bounding box center [439, 144] width 27 height 12
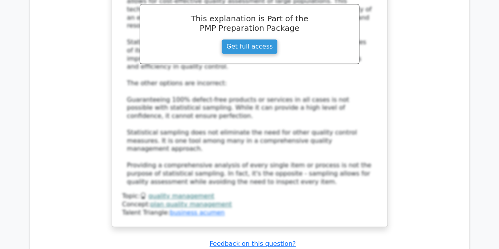
scroll to position [2132, 0]
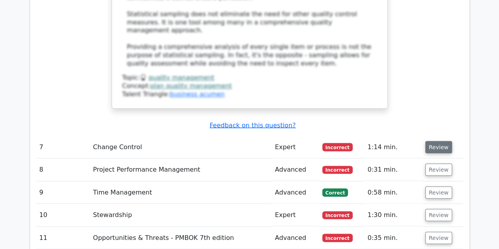
click at [437, 141] on button "Review" at bounding box center [439, 147] width 27 height 12
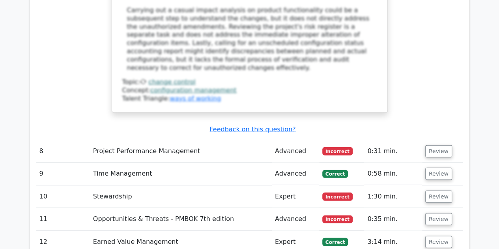
scroll to position [2566, 0]
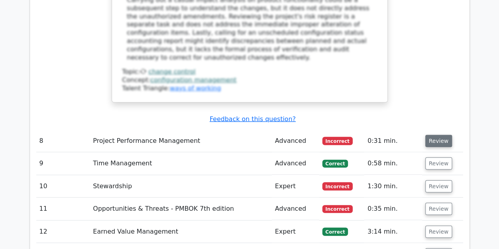
click at [441, 135] on button "Review" at bounding box center [439, 141] width 27 height 12
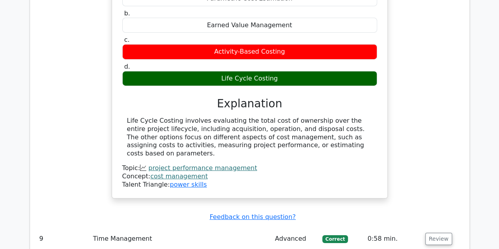
scroll to position [2803, 0]
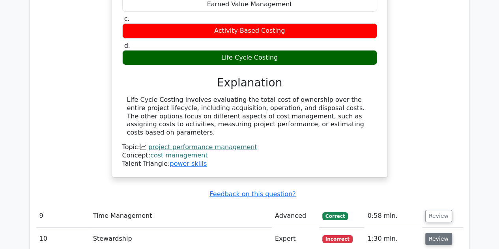
click at [442, 233] on button "Review" at bounding box center [439, 239] width 27 height 12
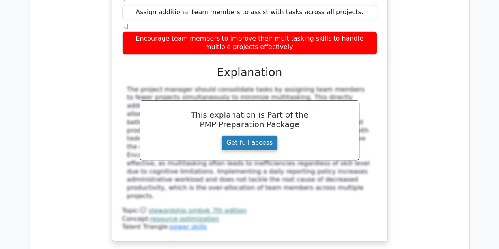
scroll to position [3238, 0]
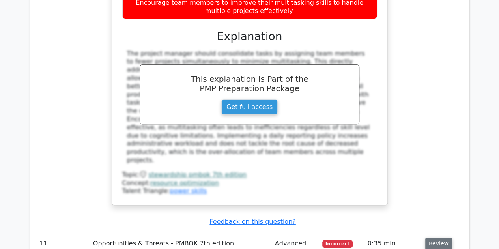
click at [439, 238] on button "Review" at bounding box center [439, 244] width 27 height 12
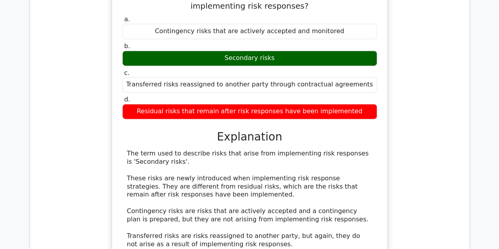
scroll to position [3593, 0]
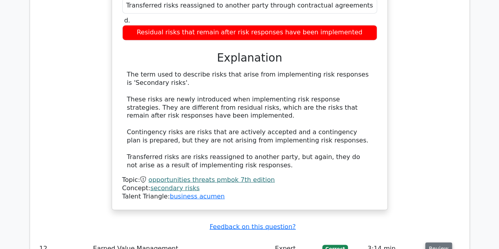
click at [435, 242] on button "Review" at bounding box center [439, 248] width 27 height 12
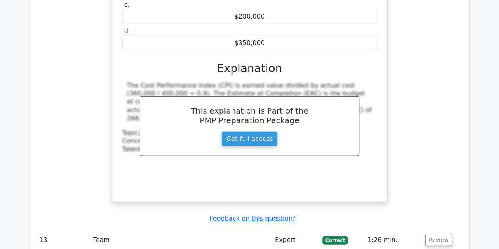
scroll to position [3988, 0]
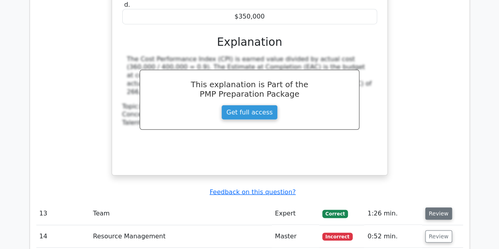
click at [437, 208] on button "Review" at bounding box center [439, 214] width 27 height 12
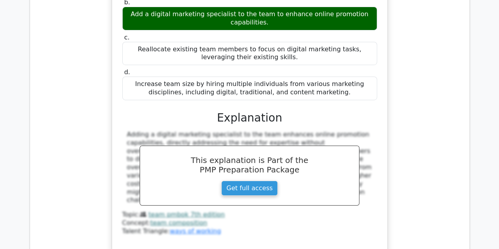
scroll to position [4422, 0]
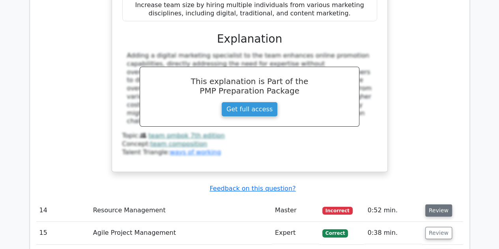
click at [433, 205] on button "Review" at bounding box center [439, 211] width 27 height 12
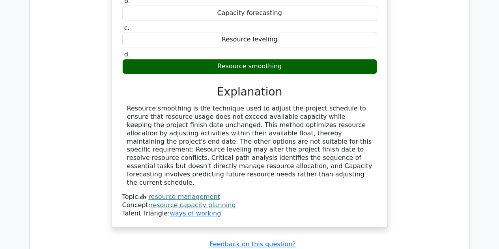
scroll to position [4738, 0]
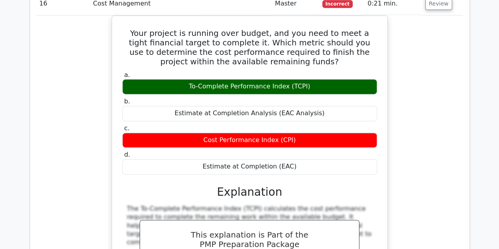
scroll to position [5054, 0]
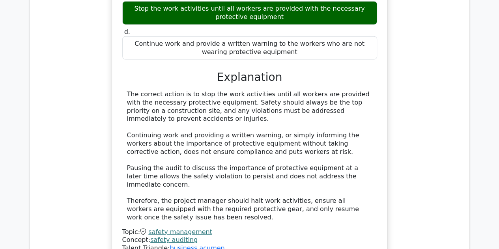
scroll to position [5567, 0]
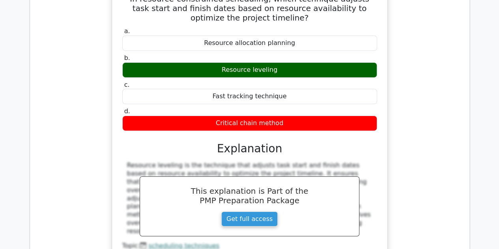
scroll to position [5883, 0]
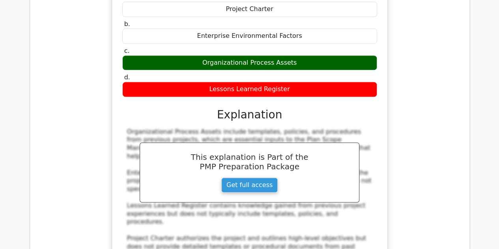
scroll to position [6278, 0]
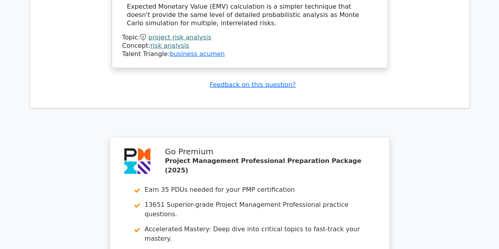
scroll to position [6969, 0]
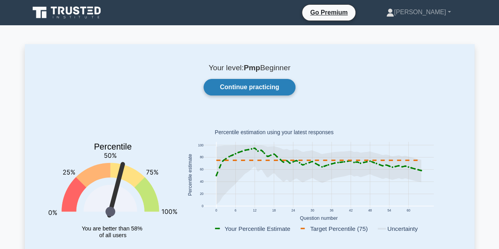
click at [263, 87] on link "Continue practicing" at bounding box center [250, 87] width 92 height 17
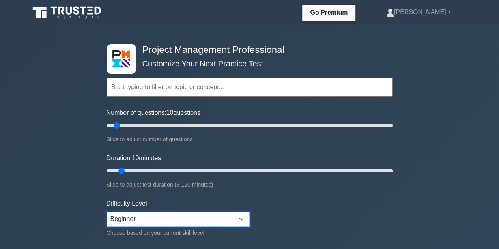
click at [119, 214] on select "Beginner Intermediate Expert" at bounding box center [178, 219] width 143 height 15
select select "intermediate"
click at [107, 212] on select "Beginner Intermediate Expert" at bounding box center [178, 219] width 143 height 15
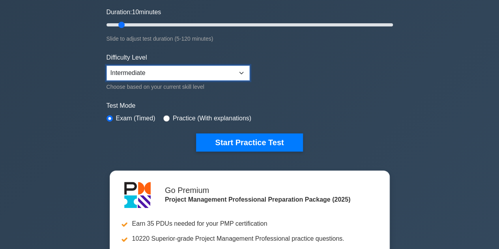
scroll to position [79, 0]
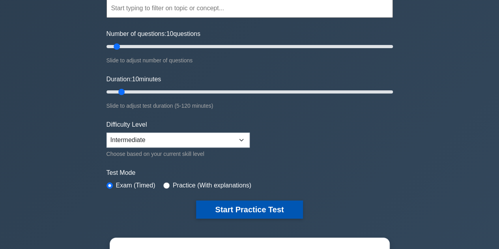
click at [250, 208] on button "Start Practice Test" at bounding box center [249, 210] width 107 height 18
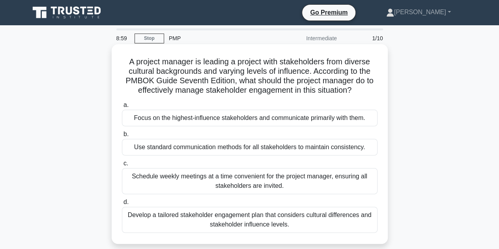
click at [205, 217] on div "Develop a tailored stakeholder engagement plan that considers cultural differen…" at bounding box center [250, 220] width 256 height 26
click at [122, 205] on input "d. Develop a tailored stakeholder engagement plan that considers cultural diffe…" at bounding box center [122, 202] width 0 height 5
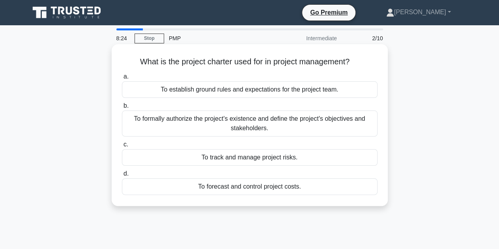
click at [235, 126] on div "To formally authorize the project's existence and define the project's objectiv…" at bounding box center [250, 124] width 256 height 26
click at [122, 109] on input "b. To formally authorize the project's existence and define the project's objec…" at bounding box center [122, 105] width 0 height 5
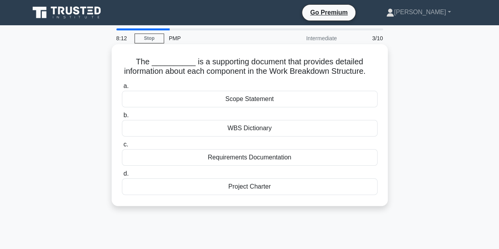
click at [219, 137] on div "WBS Dictionary" at bounding box center [250, 128] width 256 height 17
click at [122, 118] on input "b. WBS Dictionary" at bounding box center [122, 115] width 0 height 5
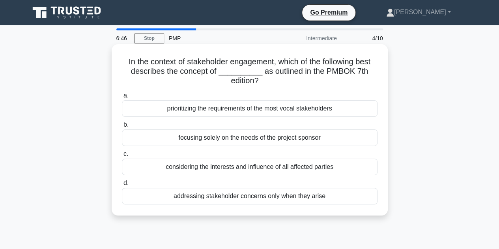
click at [188, 172] on div "considering the interests and influence of all affected parties" at bounding box center [250, 167] width 256 height 17
click at [122, 157] on input "c. considering the interests and influence of all affected parties" at bounding box center [122, 154] width 0 height 5
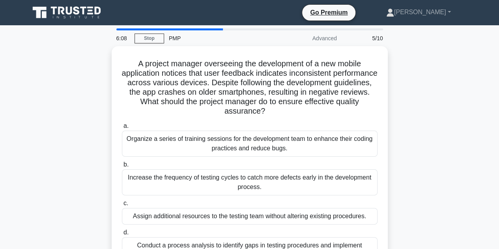
scroll to position [39, 0]
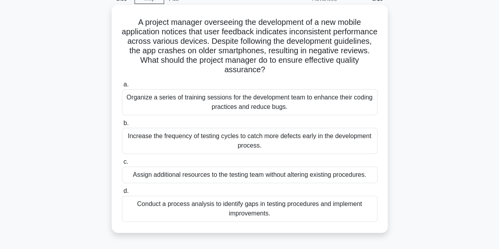
click at [179, 212] on div "Conduct a process analysis to identify gaps in testing procedures and implement…" at bounding box center [250, 209] width 256 height 26
click at [122, 194] on input "d. Conduct a process analysis to identify gaps in testing procedures and implem…" at bounding box center [122, 191] width 0 height 5
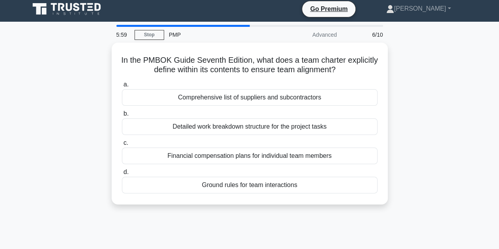
scroll to position [0, 0]
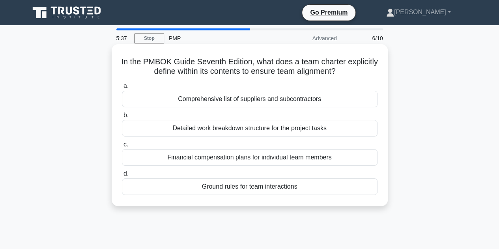
click at [163, 191] on div "Ground rules for team interactions" at bounding box center [250, 186] width 256 height 17
click at [122, 176] on input "d. Ground rules for team interactions" at bounding box center [122, 173] width 0 height 5
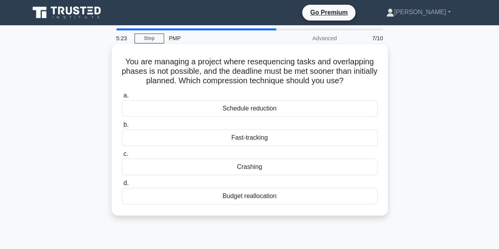
click at [242, 165] on div "Crashing" at bounding box center [250, 167] width 256 height 17
click at [122, 157] on input "c. Crashing" at bounding box center [122, 154] width 0 height 5
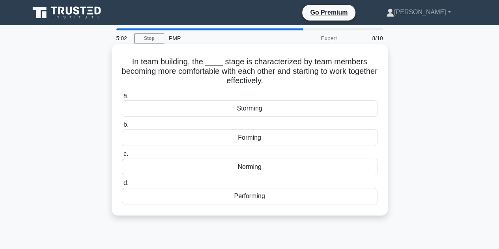
click at [257, 139] on div "Forming" at bounding box center [250, 138] width 256 height 17
click at [122, 128] on input "b. Forming" at bounding box center [122, 124] width 0 height 5
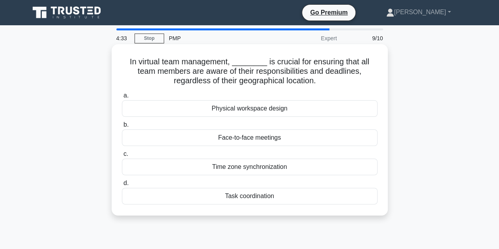
click at [249, 195] on div "Task coordination" at bounding box center [250, 196] width 256 height 17
click at [122, 186] on input "d. Task coordination" at bounding box center [122, 183] width 0 height 5
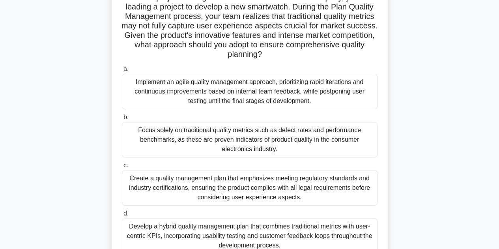
scroll to position [79, 0]
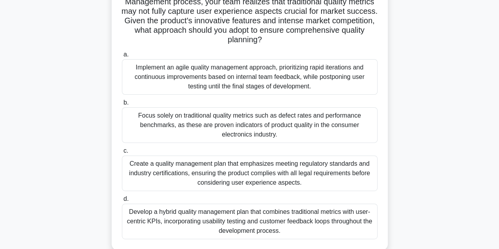
click at [248, 225] on div "Develop a hybrid quality management plan that combines traditional metrics with…" at bounding box center [250, 222] width 256 height 36
click at [122, 202] on input "d. Develop a hybrid quality management plan that combines traditional metrics w…" at bounding box center [122, 199] width 0 height 5
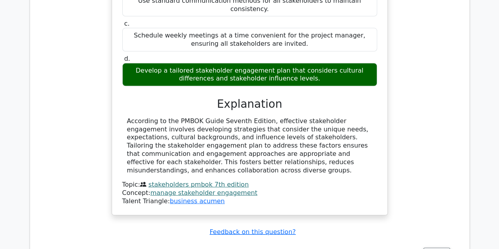
scroll to position [829, 0]
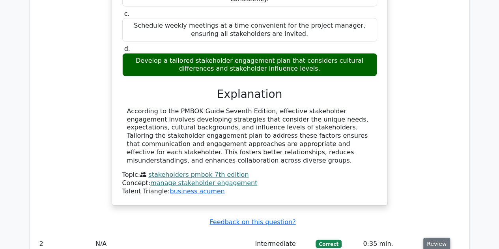
click at [434, 238] on button "Review" at bounding box center [437, 244] width 27 height 12
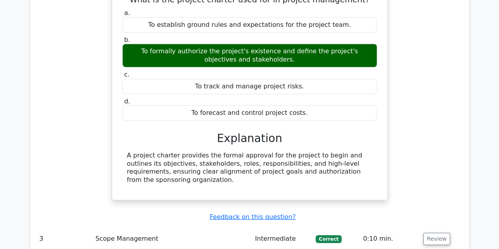
scroll to position [1185, 0]
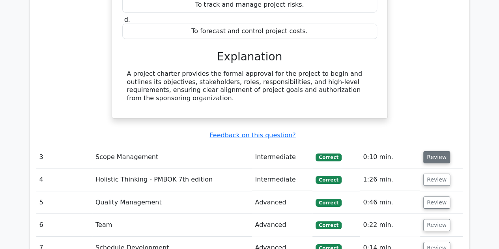
click at [439, 151] on button "Review" at bounding box center [437, 157] width 27 height 12
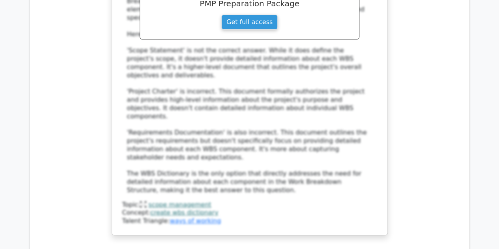
scroll to position [1619, 0]
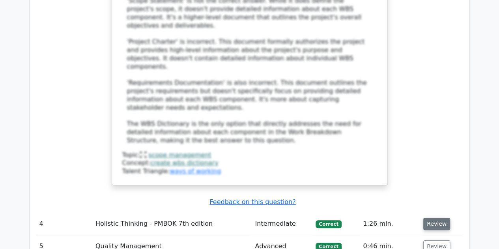
click at [434, 218] on button "Review" at bounding box center [437, 224] width 27 height 12
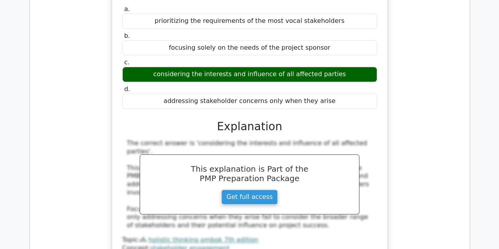
scroll to position [1974, 0]
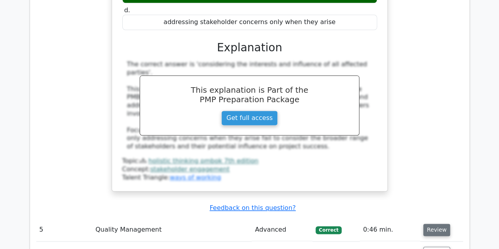
click at [430, 224] on button "Review" at bounding box center [437, 230] width 27 height 12
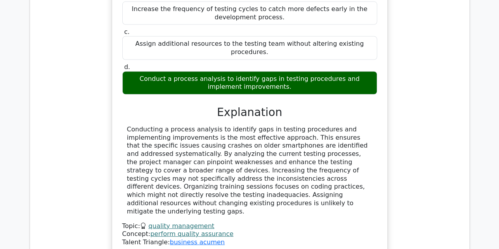
scroll to position [2369, 0]
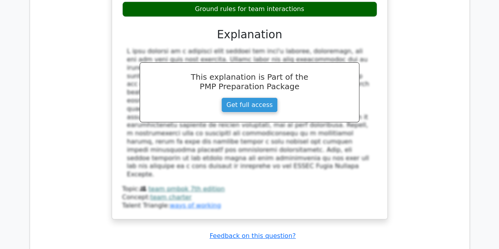
scroll to position [2764, 0]
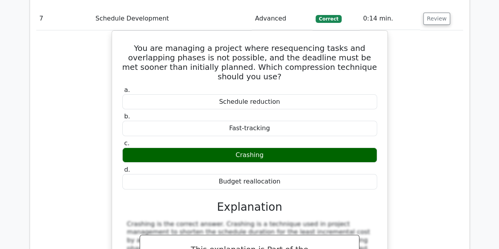
scroll to position [3080, 0]
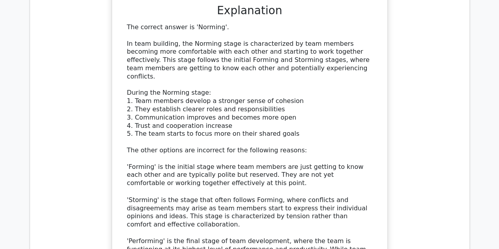
scroll to position [3562, 0]
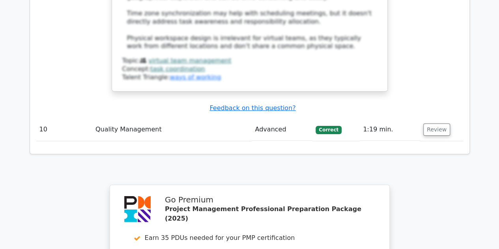
scroll to position [4273, 0]
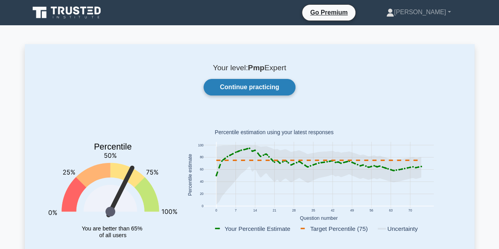
click at [234, 84] on link "Continue practicing" at bounding box center [250, 87] width 92 height 17
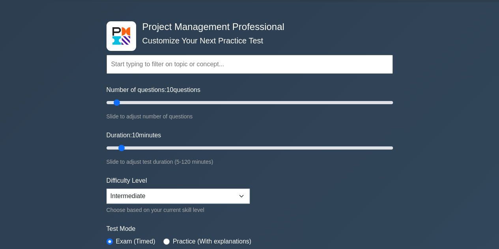
scroll to position [39, 0]
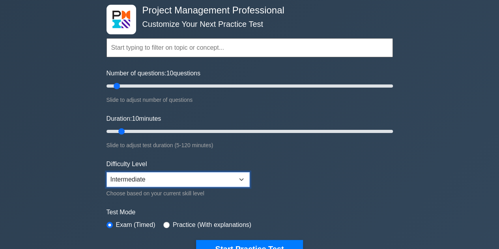
click at [155, 179] on select "Beginner Intermediate Expert" at bounding box center [178, 179] width 143 height 15
click at [342, 199] on form "Topics Scope Management Time Management Cost Management Quality Management Risk…" at bounding box center [250, 136] width 287 height 244
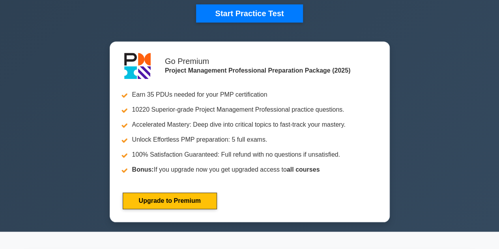
scroll to position [0, 0]
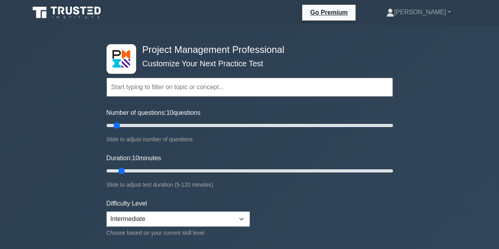
drag, startPoint x: 475, startPoint y: 0, endPoint x: 76, endPoint y: 113, distance: 415.0
